Goal: Task Accomplishment & Management: Manage account settings

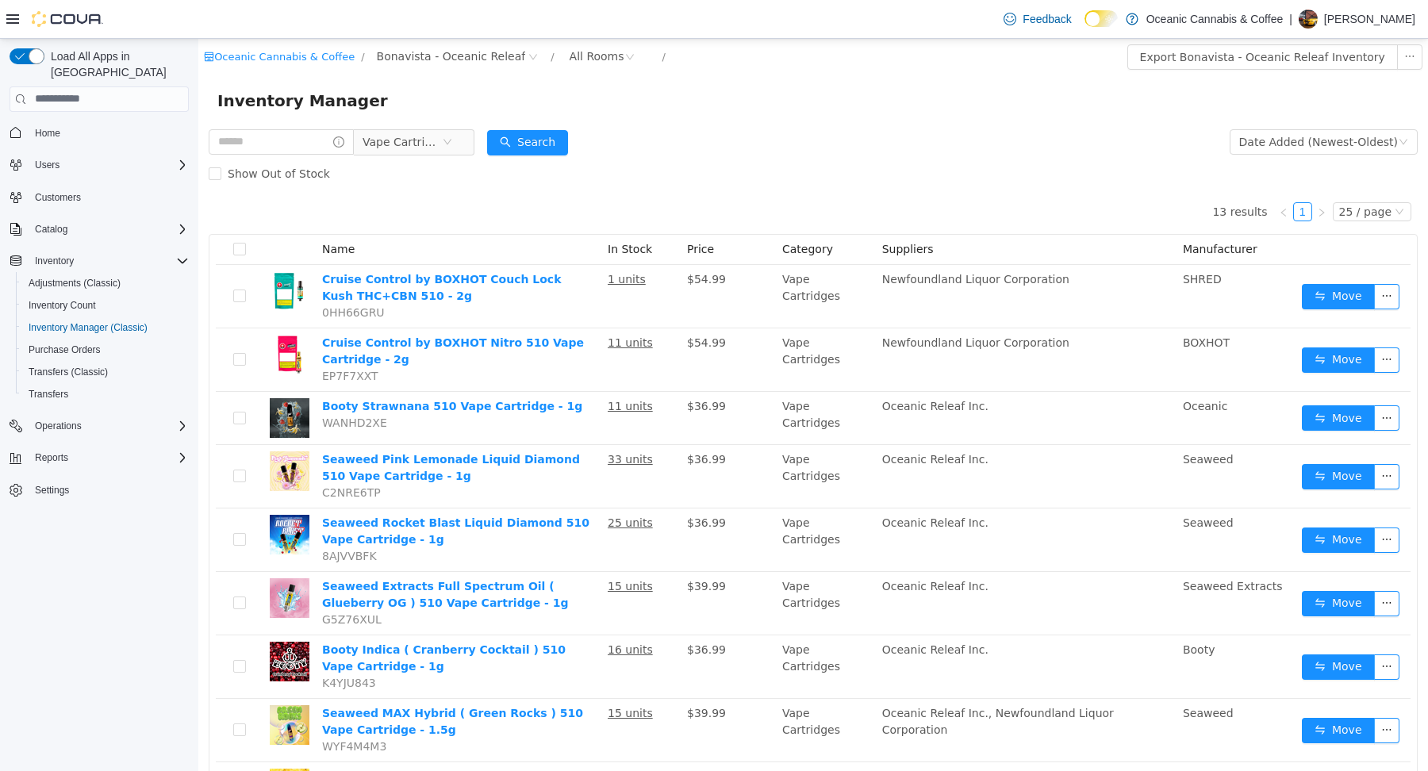
scroll to position [180, 0]
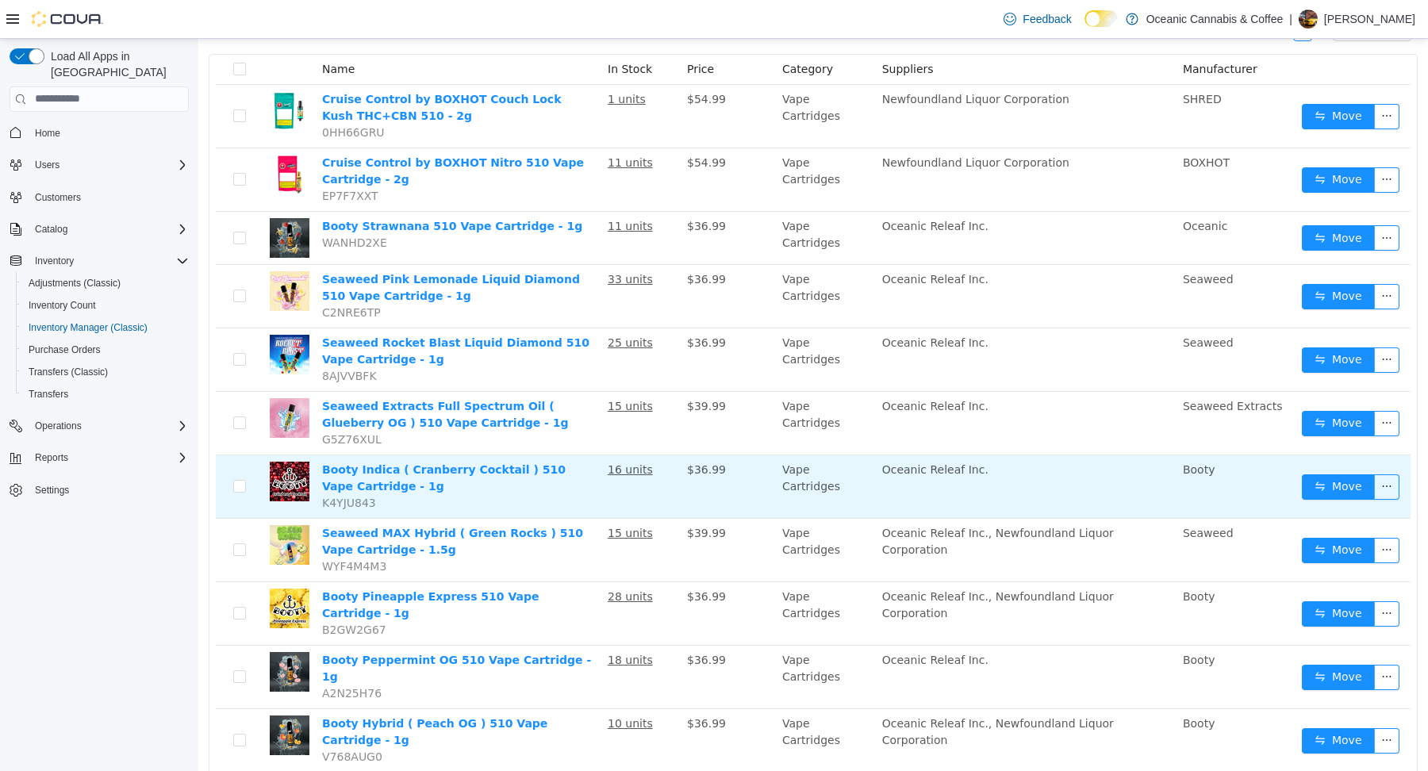
click at [1010, 515] on td "Oceanic Releaf Inc." at bounding box center [1026, 486] width 301 height 63
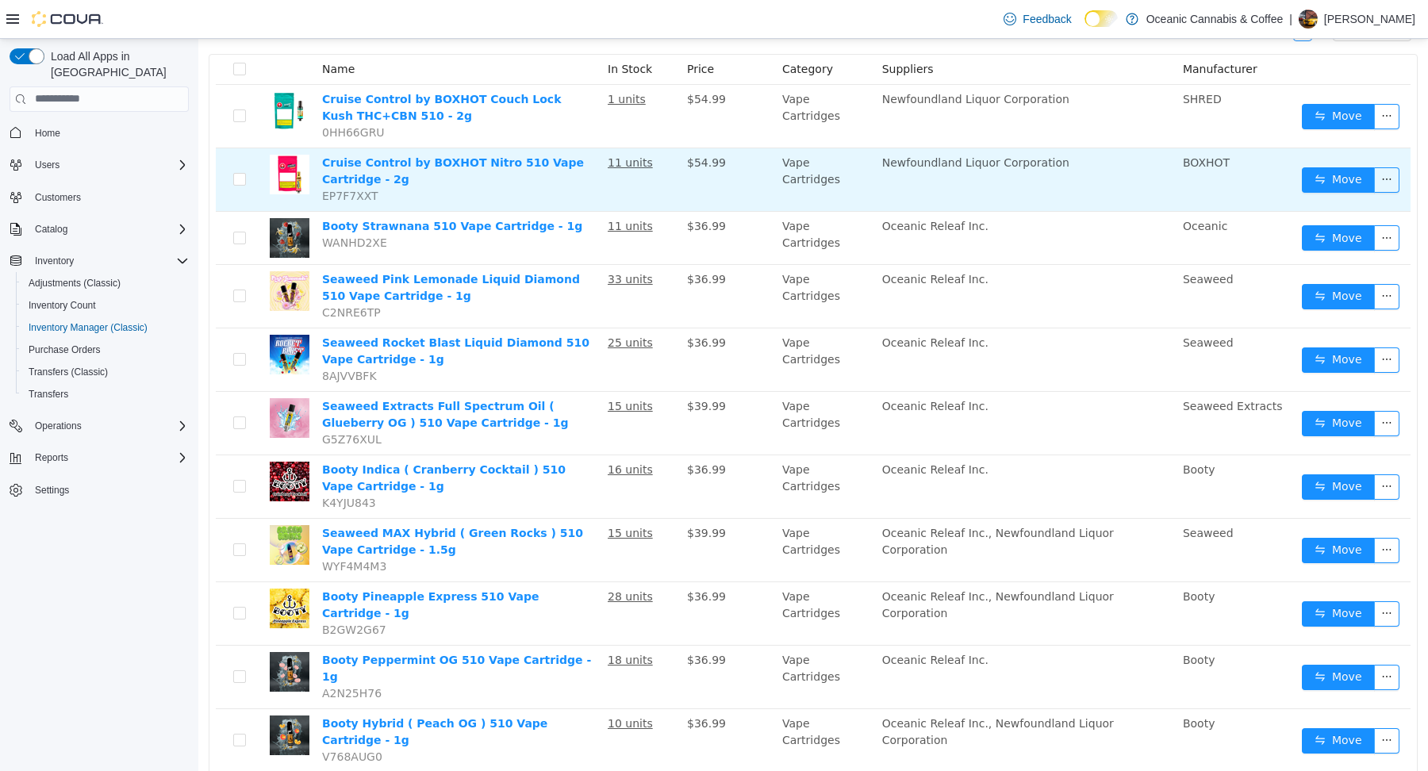
scroll to position [0, 0]
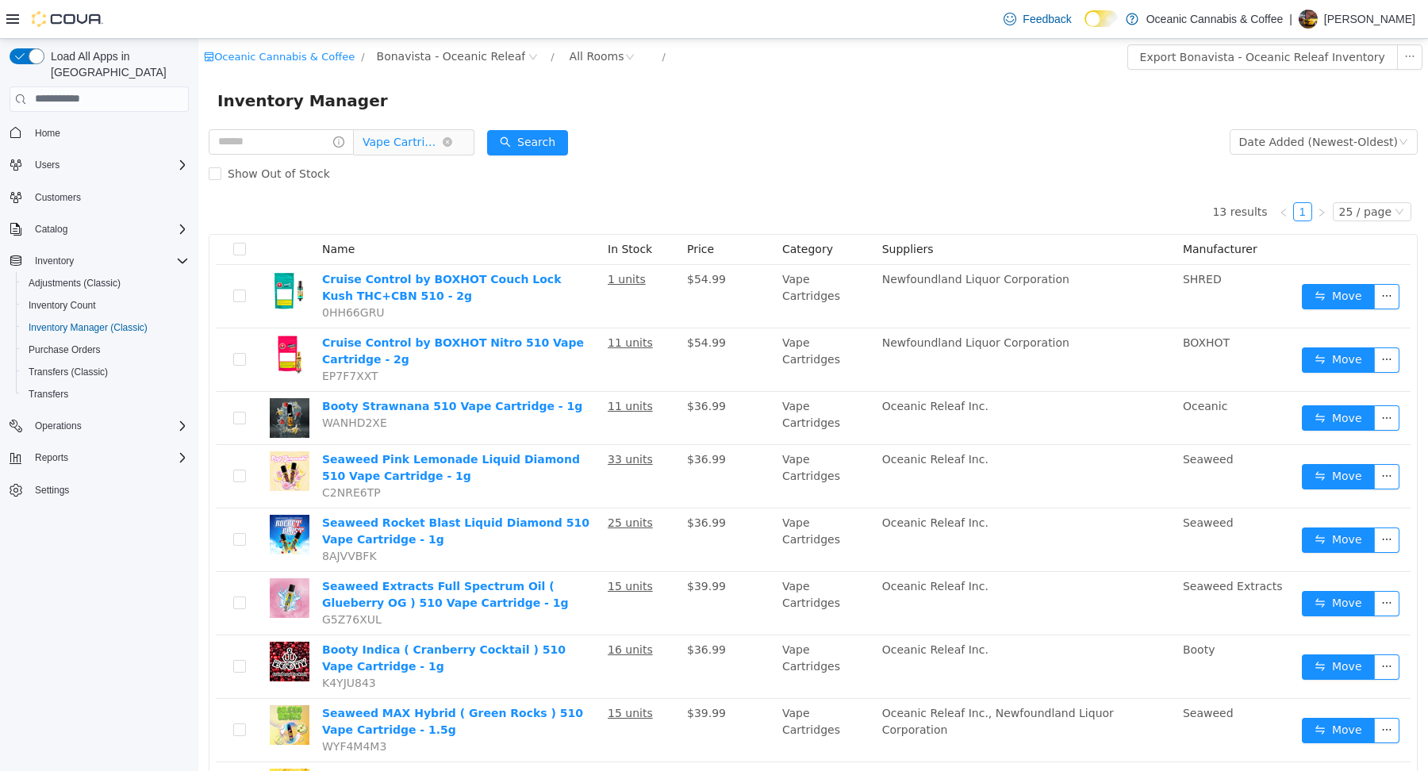
click at [452, 147] on icon "icon: down" at bounding box center [448, 141] width 10 height 11
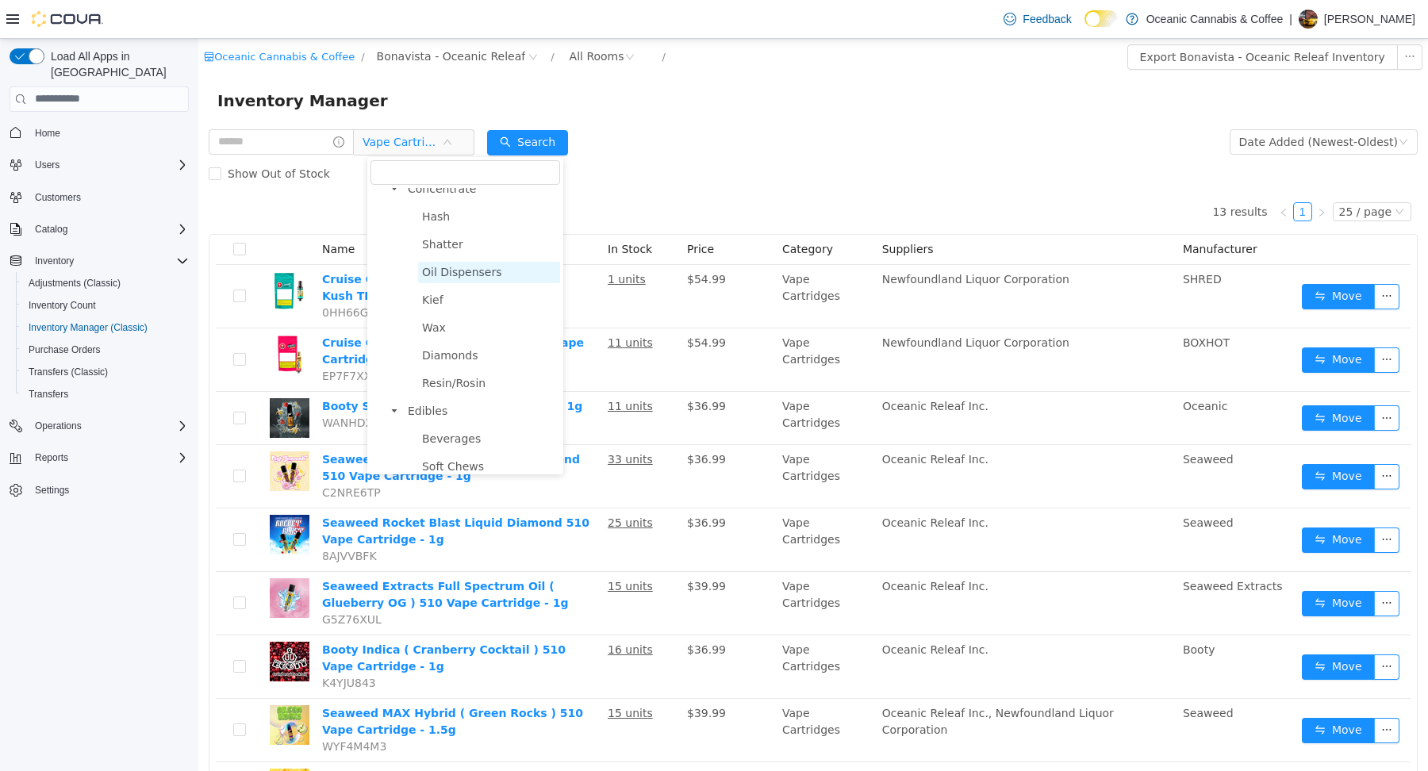
scroll to position [371, 0]
click at [440, 250] on span "Shatter" at bounding box center [442, 246] width 41 height 13
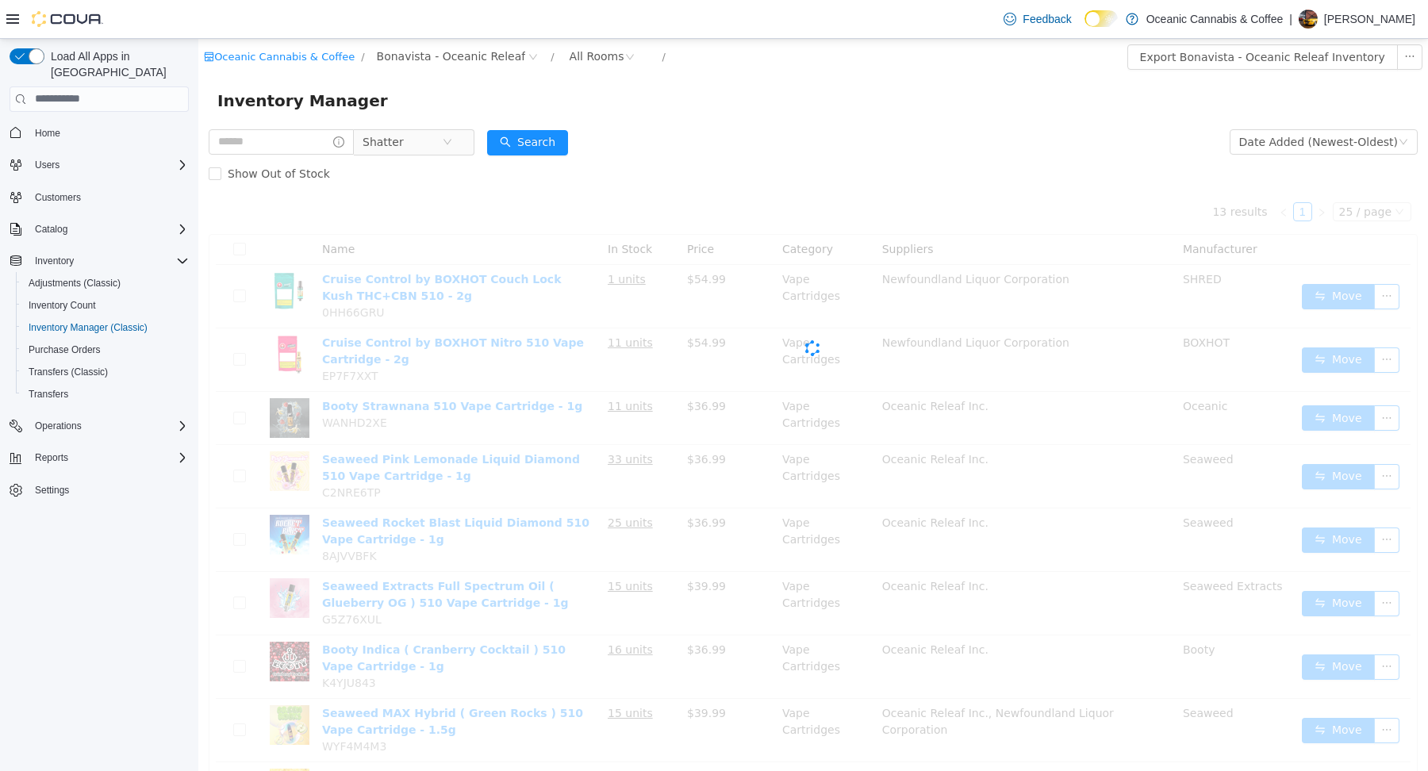
click at [440, 250] on div "Cova-Icon" at bounding box center [813, 347] width 1209 height 317
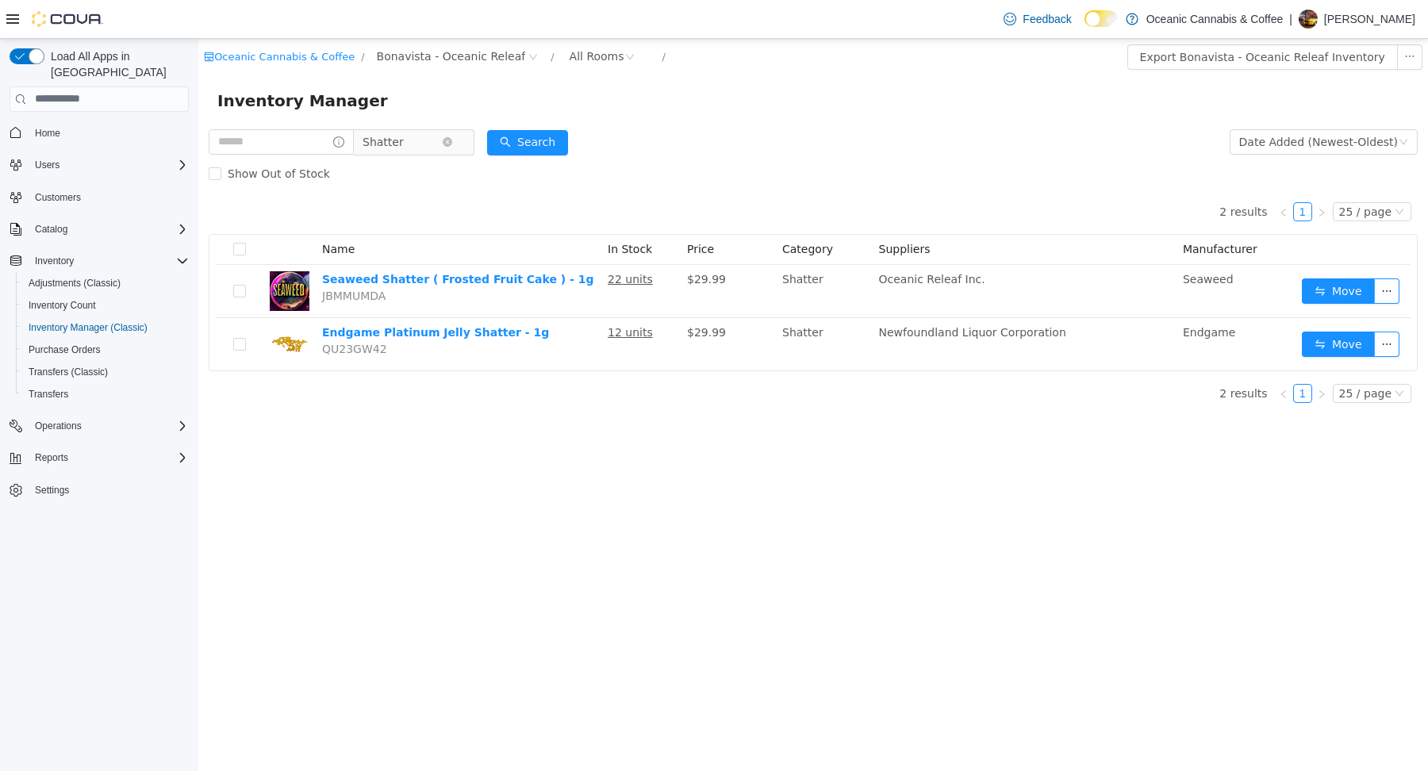
click at [420, 133] on span "Shatter" at bounding box center [402, 141] width 79 height 24
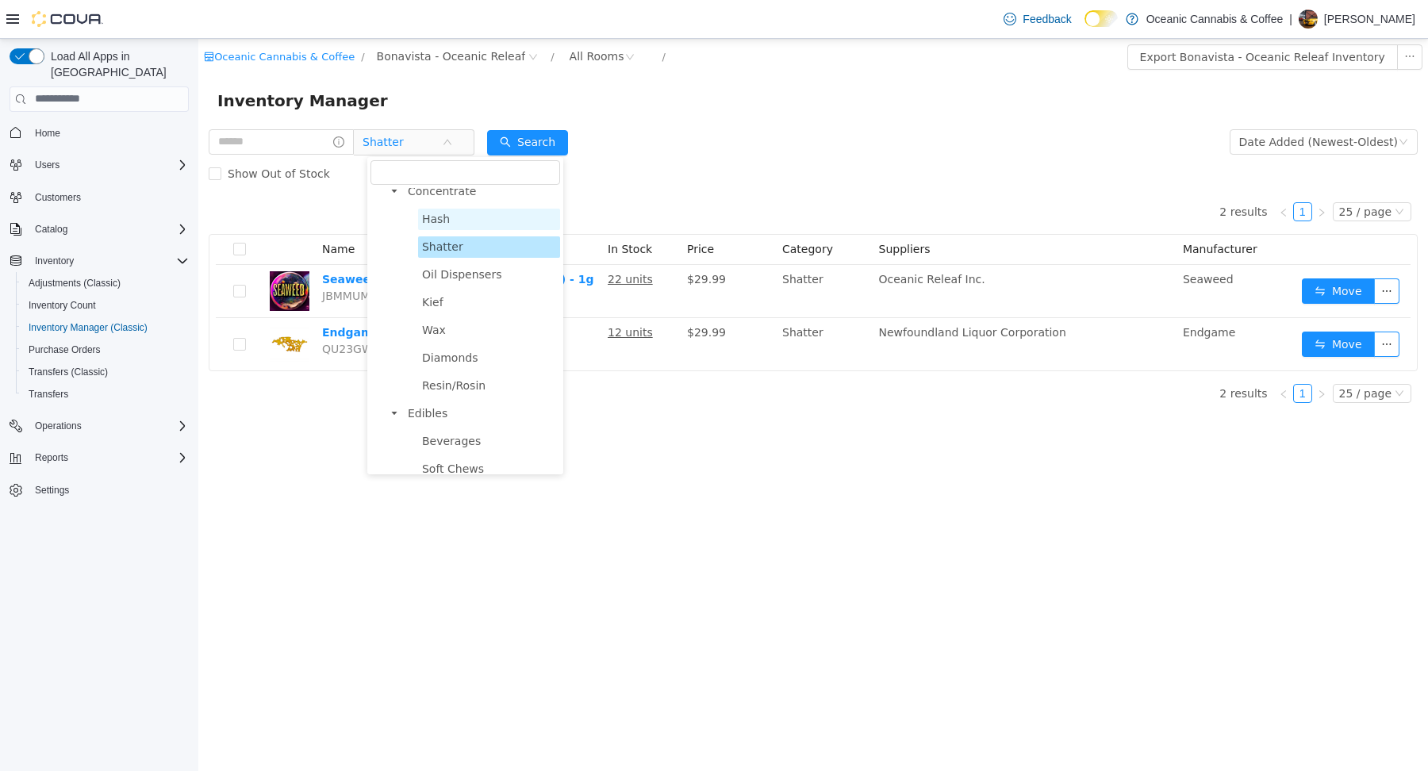
click at [440, 209] on span "Hash" at bounding box center [489, 218] width 142 height 21
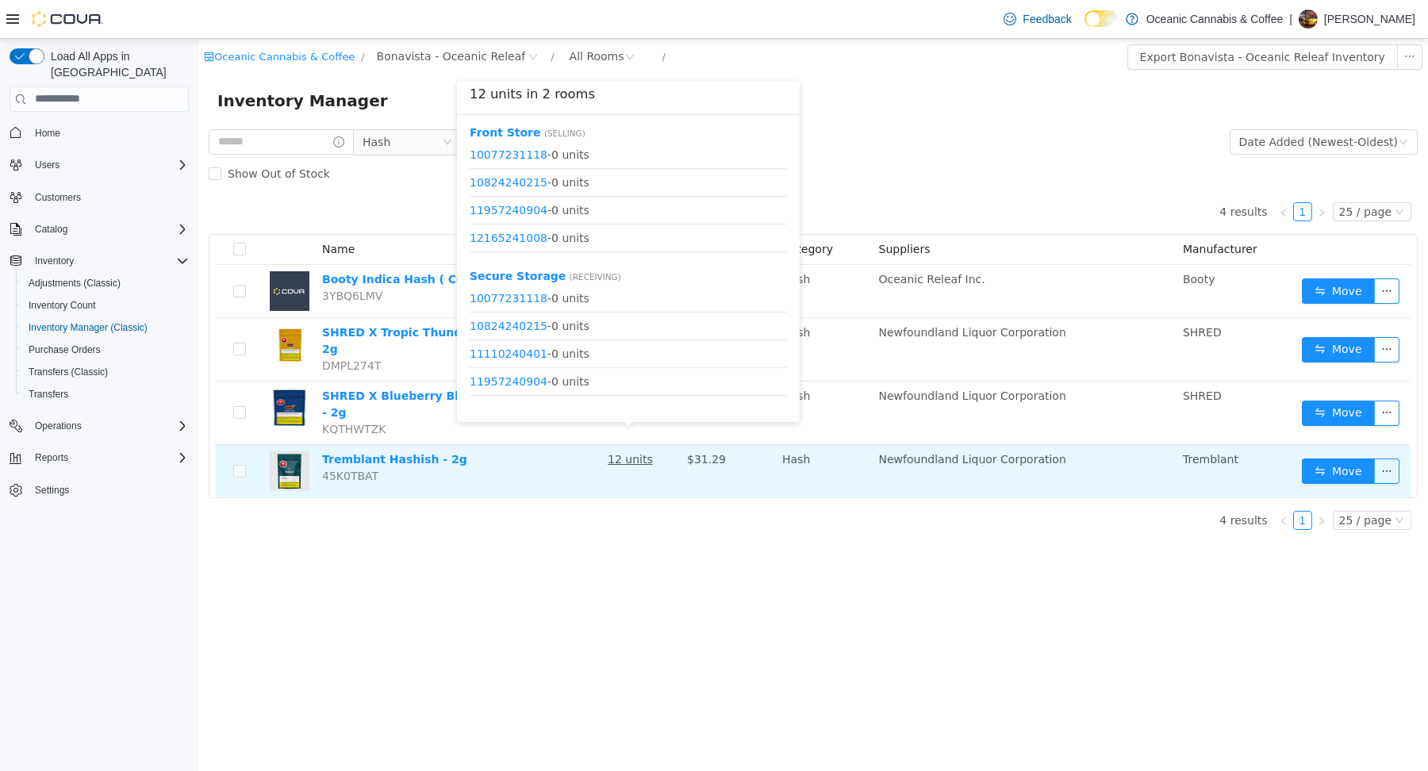
click at [627, 452] on u "12 units" at bounding box center [630, 458] width 45 height 13
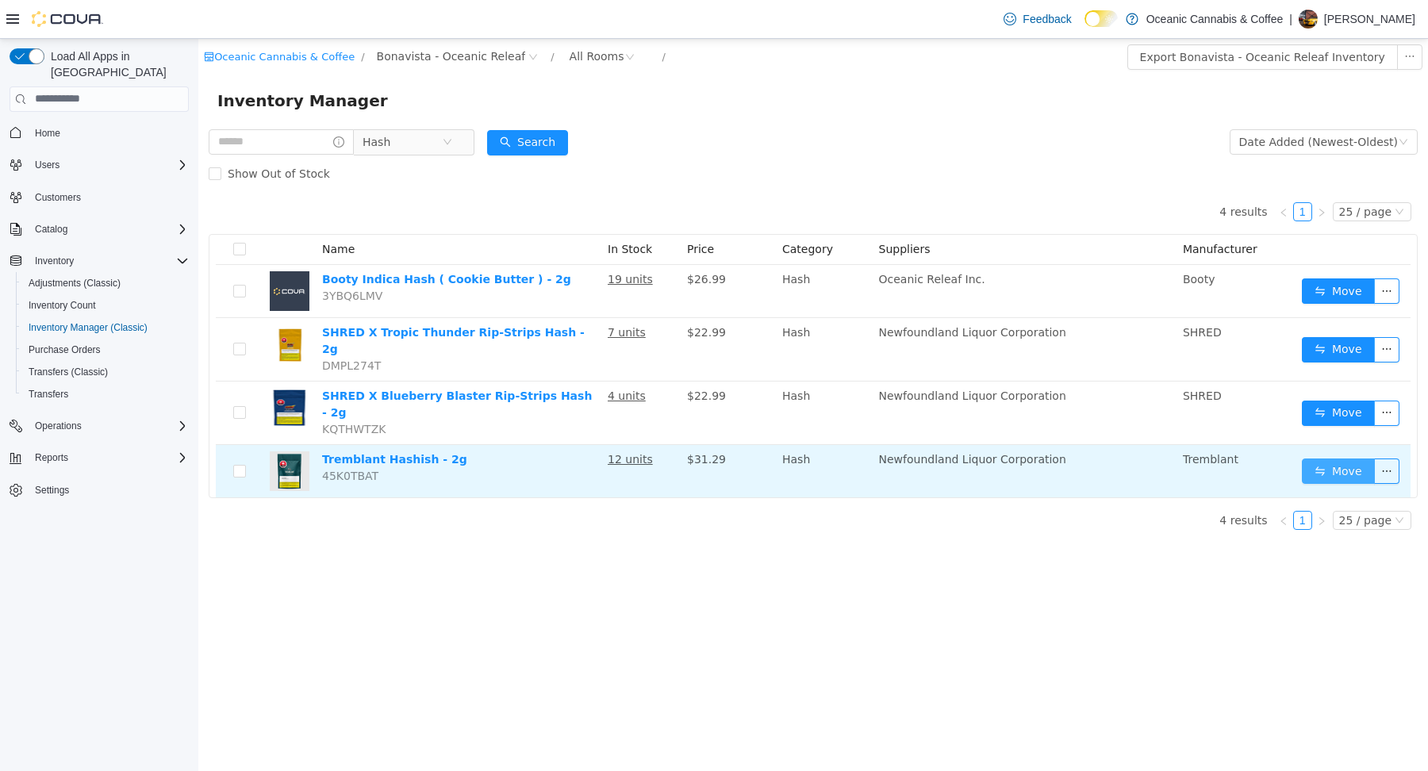
click at [1342, 458] on button "Move" at bounding box center [1338, 470] width 73 height 25
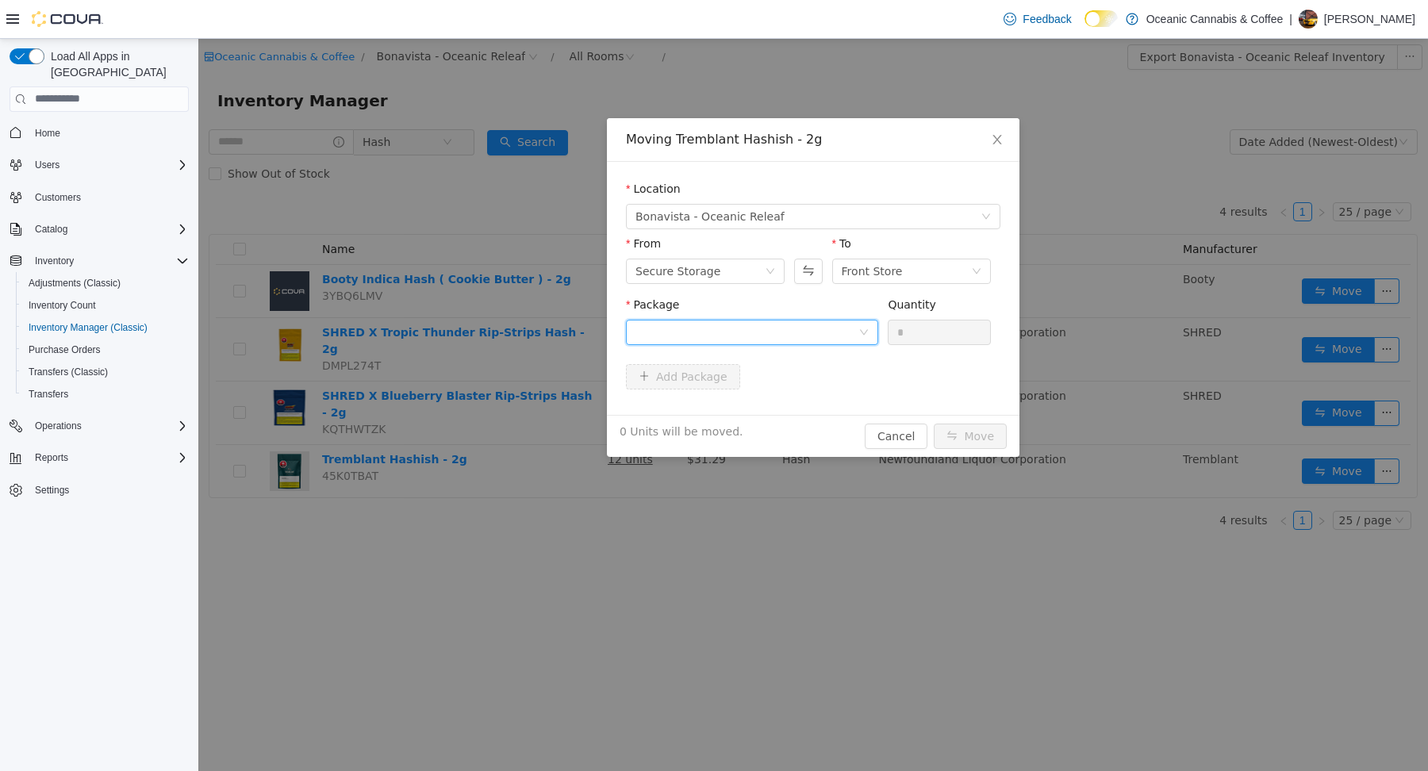
click at [702, 327] on div at bounding box center [746, 332] width 223 height 24
click at [649, 386] on strong "13281250517" at bounding box center [677, 388] width 85 height 13
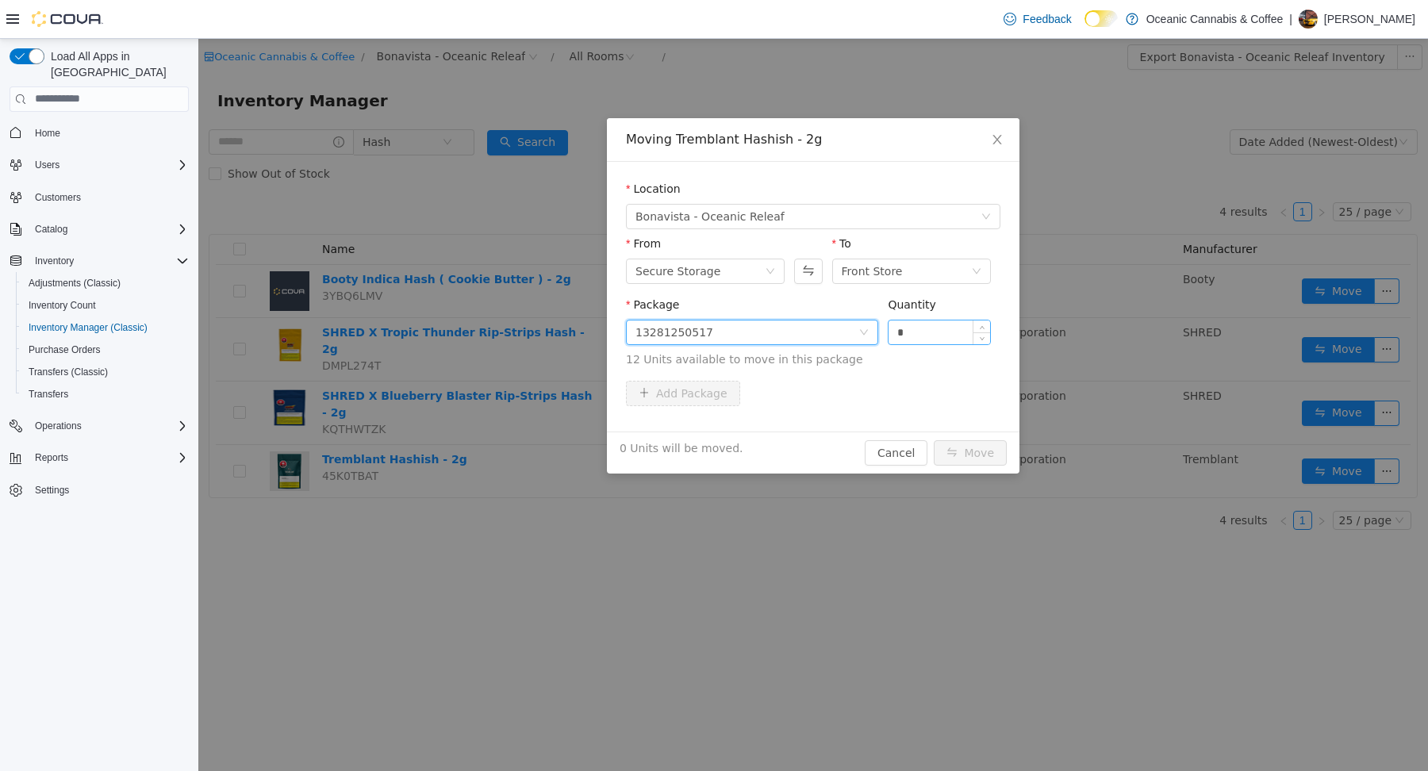
click at [919, 328] on input "*" at bounding box center [940, 332] width 102 height 24
type input "**"
click at [955, 452] on button "Move" at bounding box center [970, 452] width 73 height 25
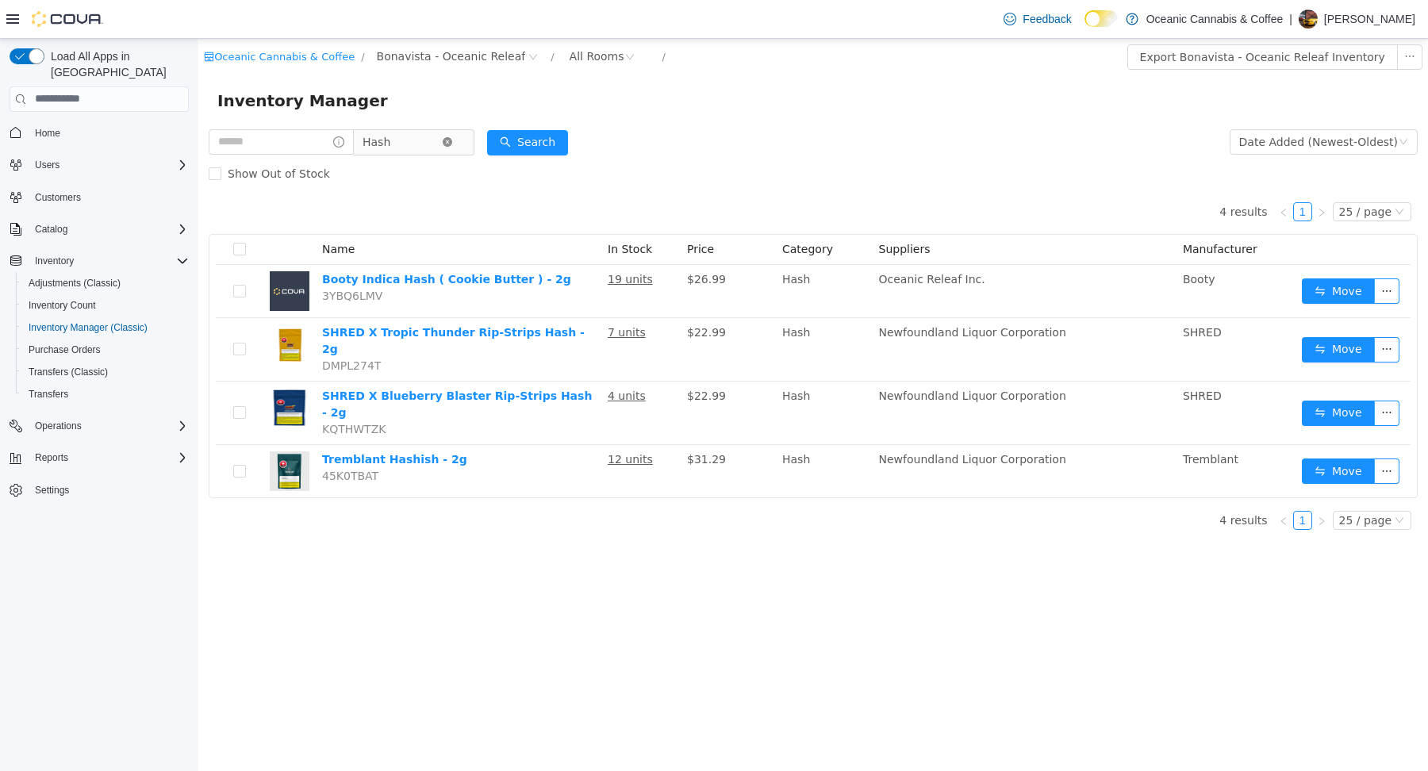
click at [452, 142] on icon "icon: close-circle" at bounding box center [448, 141] width 10 height 10
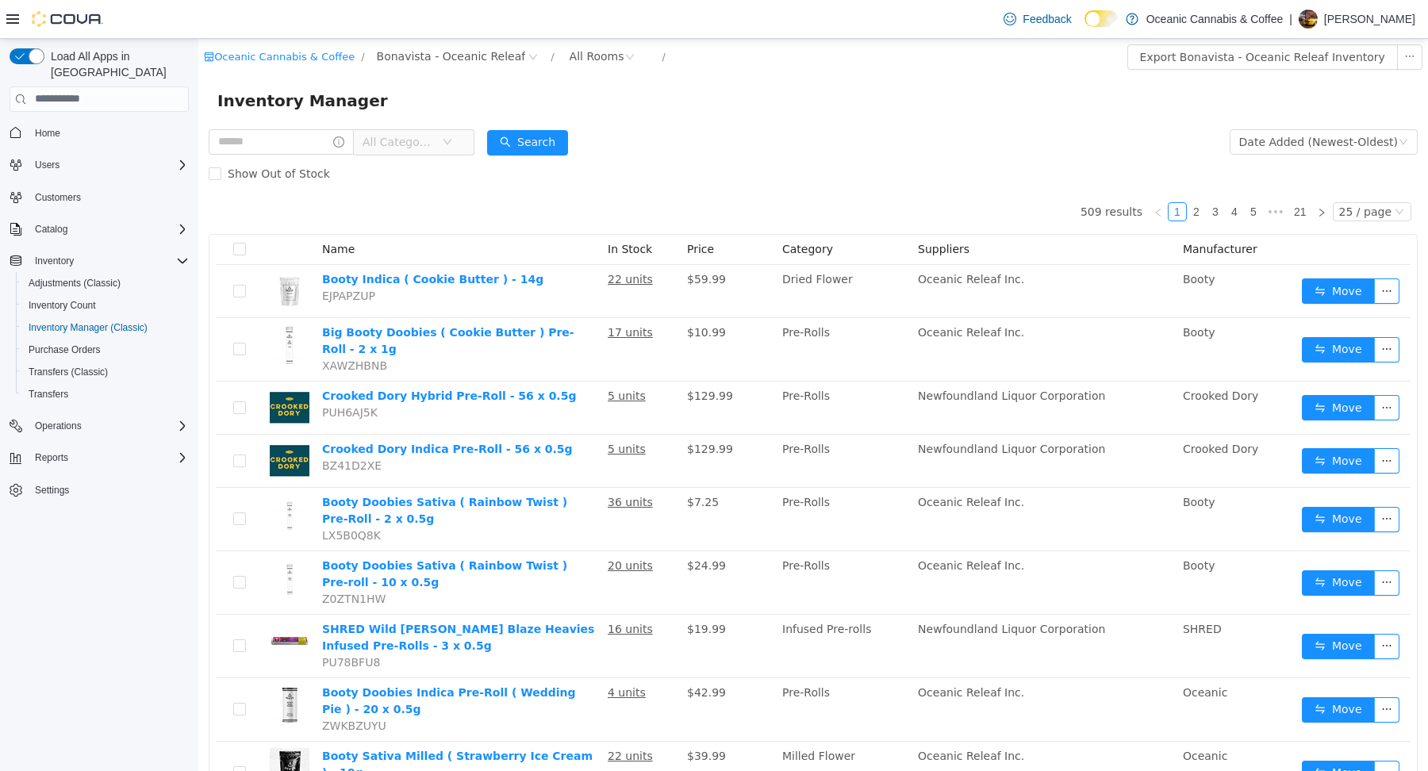
click at [412, 144] on span "All Categories" at bounding box center [399, 141] width 72 height 16
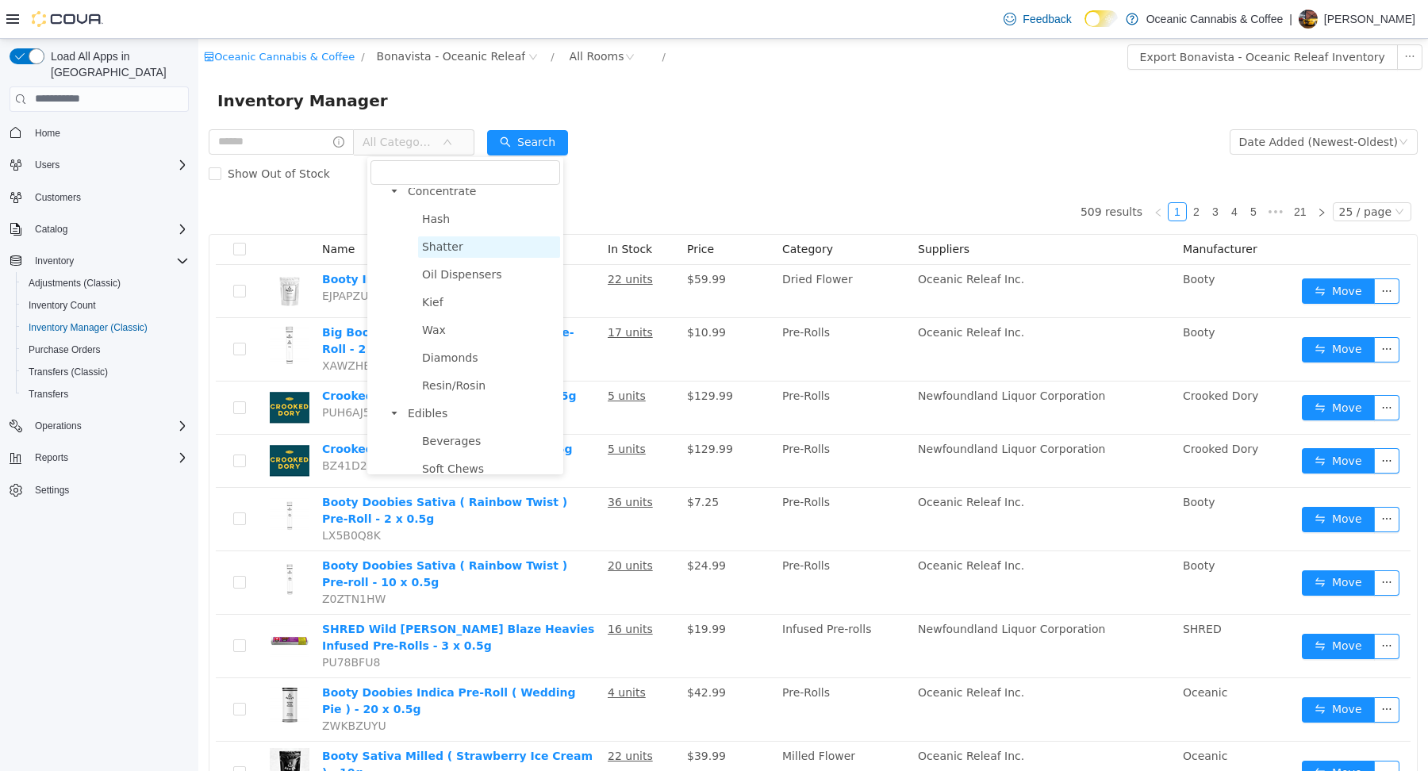
click at [437, 240] on span "Shatter" at bounding box center [442, 246] width 41 height 13
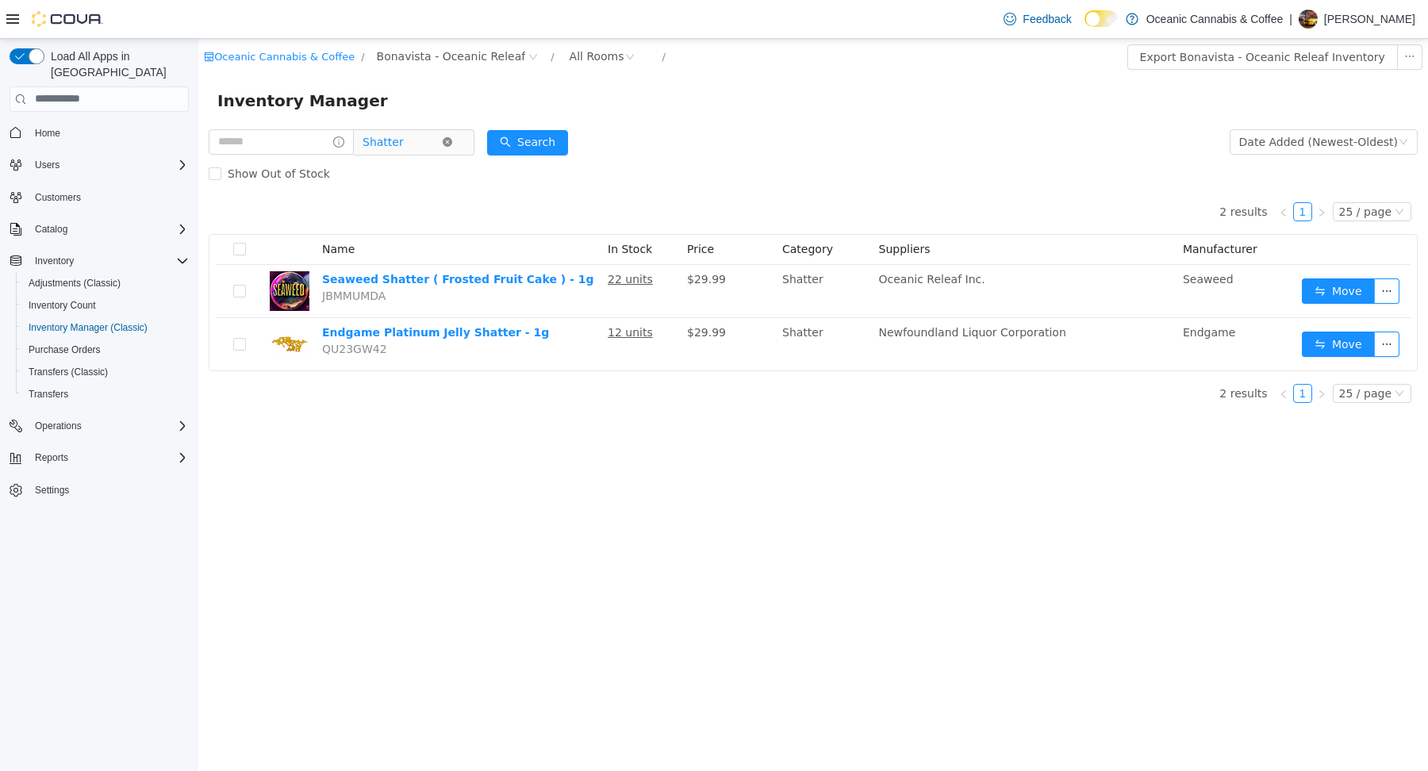
click at [452, 140] on icon "icon: close-circle" at bounding box center [448, 141] width 10 height 10
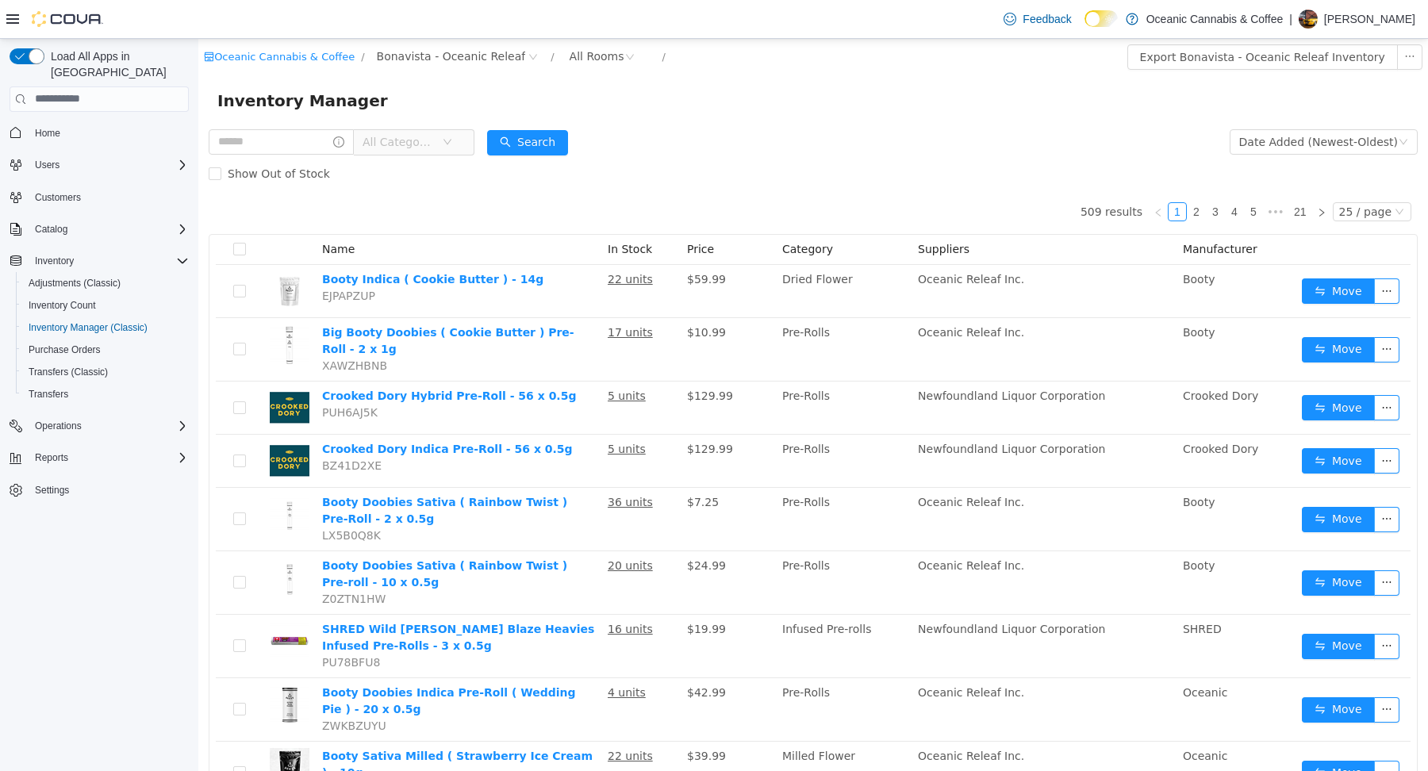
click at [412, 136] on span "All Categories" at bounding box center [399, 141] width 72 height 16
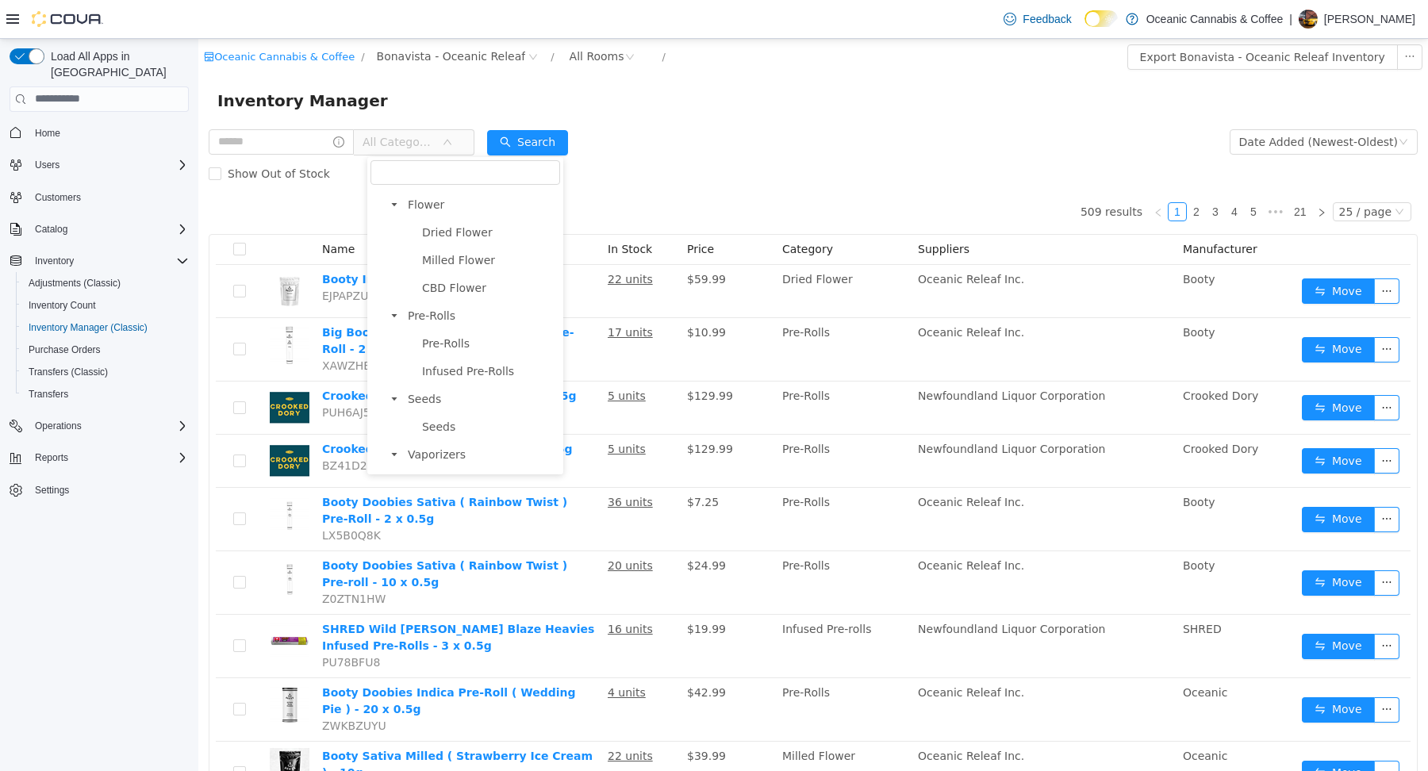
scroll to position [0, 0]
click at [450, 251] on span "Dried Flower" at bounding box center [457, 256] width 71 height 13
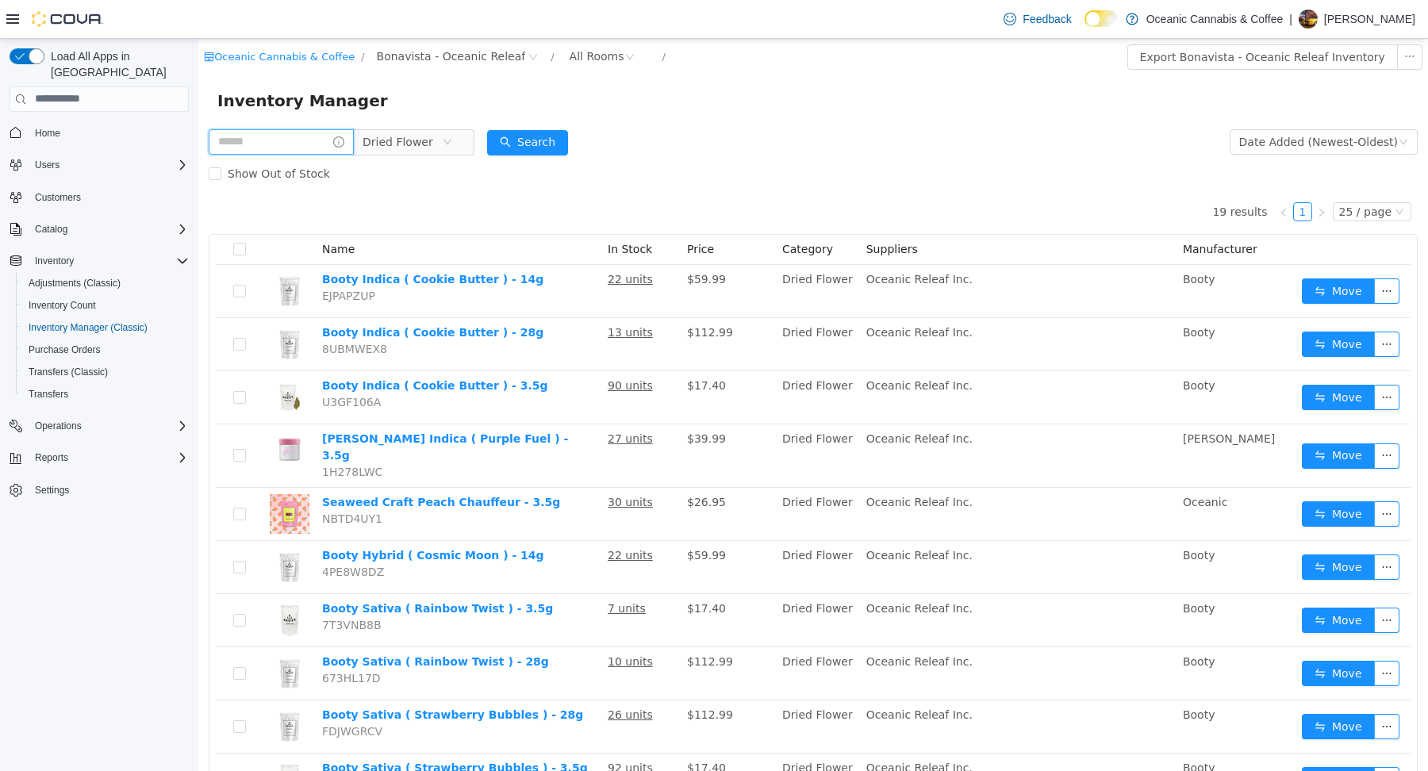
click at [306, 146] on input "text" at bounding box center [281, 141] width 145 height 25
type input "*********"
click at [556, 141] on button "Search" at bounding box center [542, 141] width 81 height 25
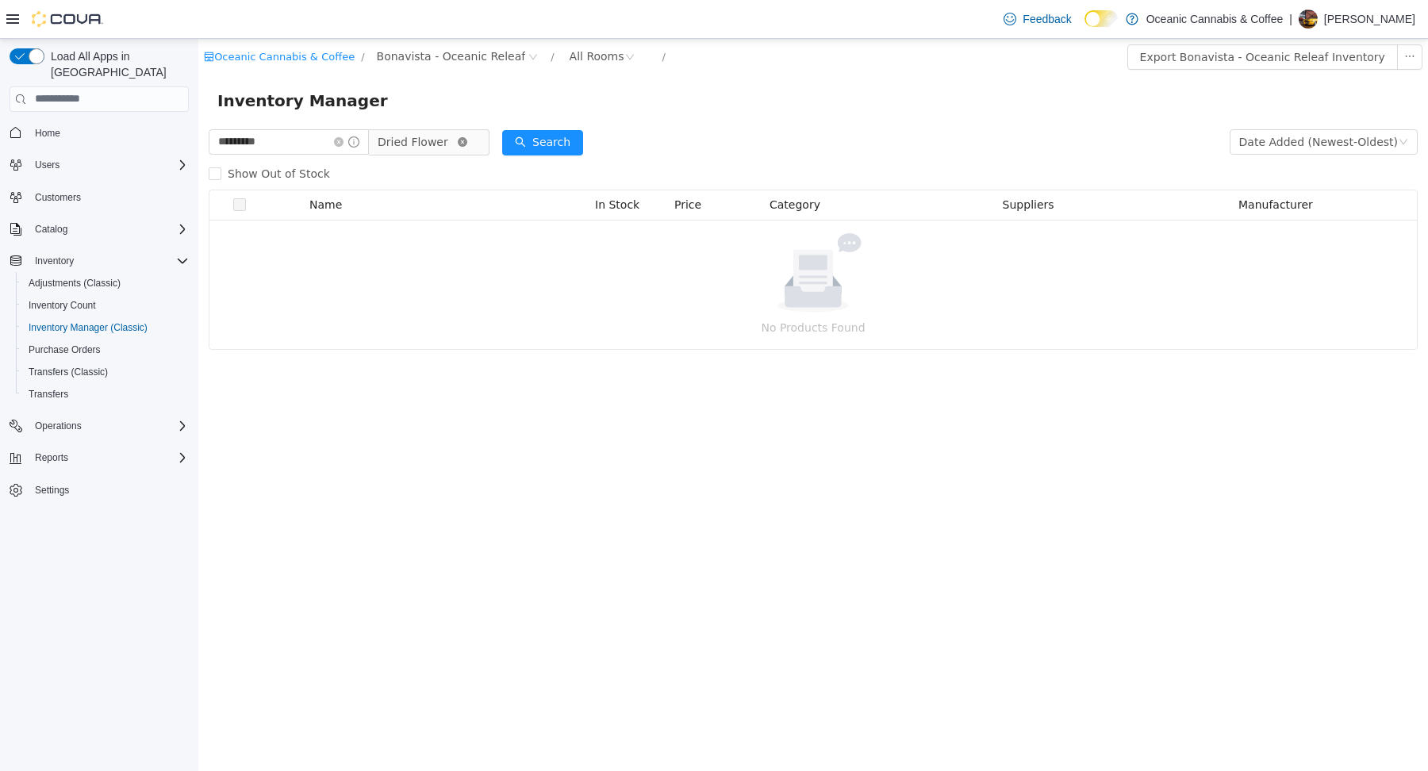
click at [467, 142] on icon "icon: close-circle" at bounding box center [463, 141] width 10 height 10
click at [467, 142] on icon "icon: down" at bounding box center [463, 141] width 10 height 10
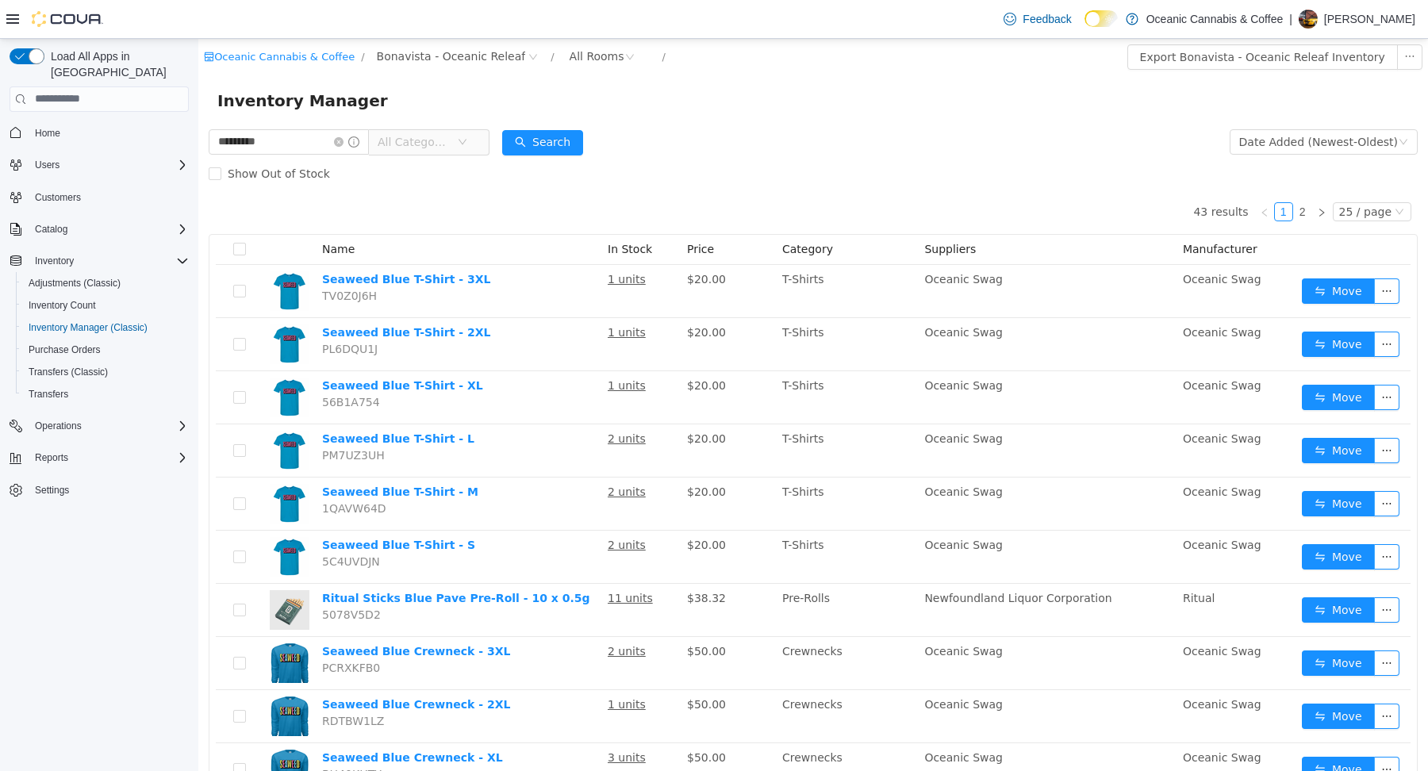
click at [710, 140] on form "********* All Categories Date Added (Newest-Oldest) Search Show Out of Stock" at bounding box center [813, 156] width 1209 height 63
click at [344, 143] on icon "icon: close-circle" at bounding box center [339, 141] width 10 height 10
